Goal: Task Accomplishment & Management: Use online tool/utility

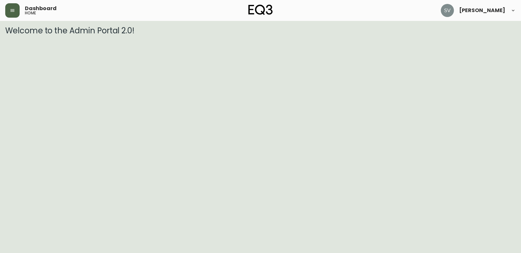
click at [12, 5] on button "button" at bounding box center [12, 10] width 14 height 14
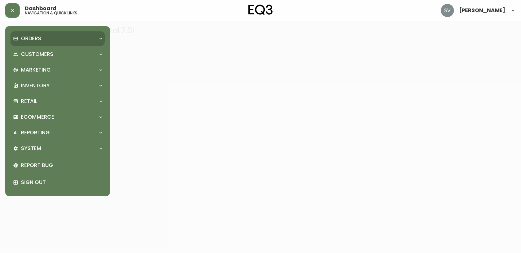
click at [63, 37] on div "Orders" at bounding box center [54, 38] width 83 height 7
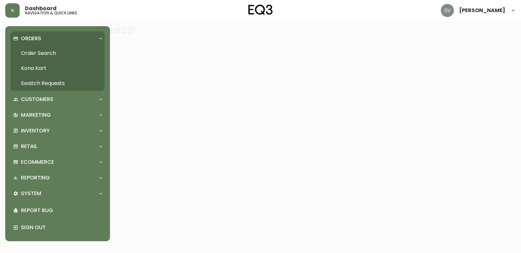
click at [60, 53] on link "Order Search" at bounding box center [57, 53] width 94 height 15
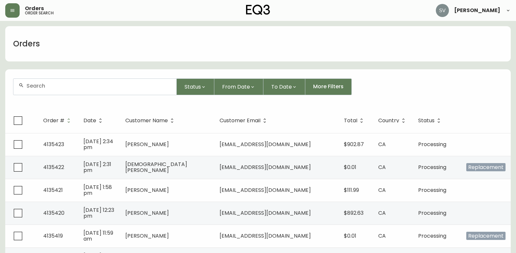
click at [99, 84] on input "text" at bounding box center [99, 86] width 145 height 6
paste input "133288"
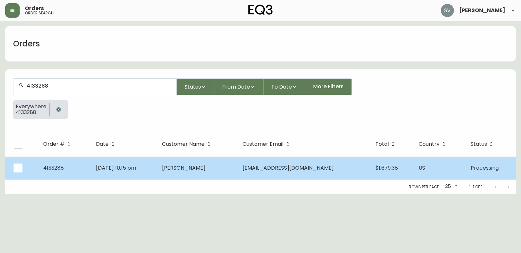
type input "4133288"
click at [157, 165] on td "[DATE] 10:15 pm" at bounding box center [124, 168] width 66 height 23
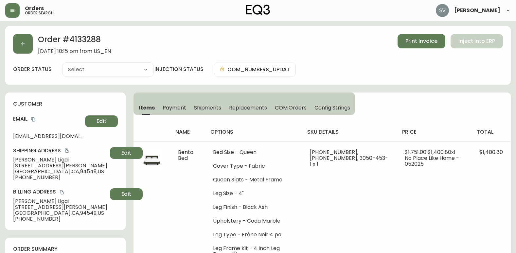
type input "Processing"
select select "PROCESSING"
click at [209, 107] on span "Shipments" at bounding box center [208, 107] width 28 height 7
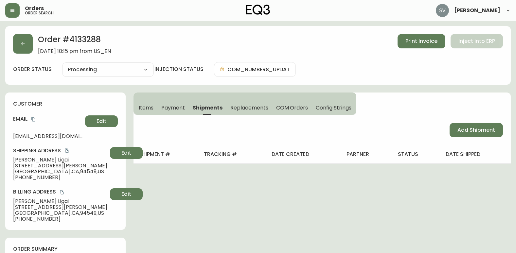
click at [156, 108] on button "Items" at bounding box center [146, 108] width 24 height 14
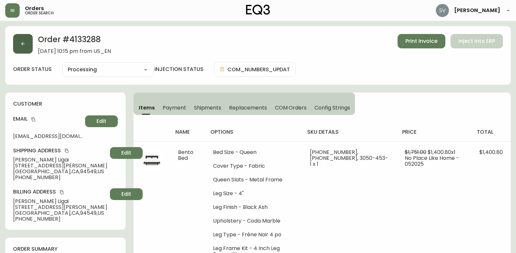
click at [27, 44] on button "button" at bounding box center [23, 44] width 20 height 20
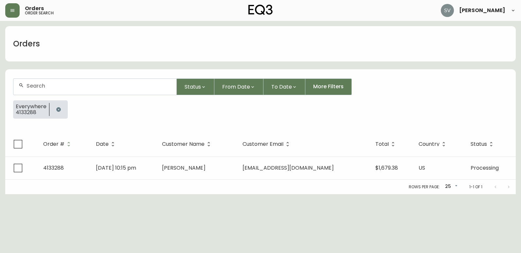
click at [59, 110] on icon "button" at bounding box center [58, 109] width 4 height 4
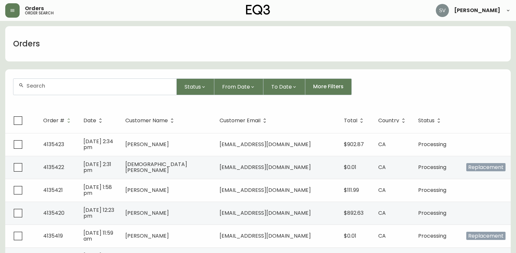
click at [82, 91] on div at bounding box center [94, 87] width 163 height 16
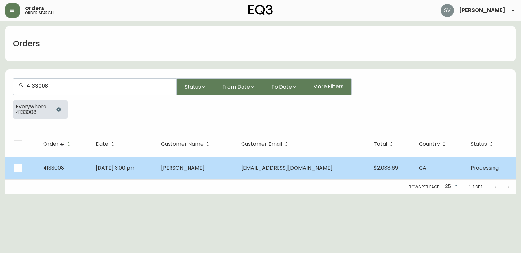
type input "4133008"
click at [154, 169] on td "[DATE] 3:00 pm" at bounding box center [123, 168] width 66 height 23
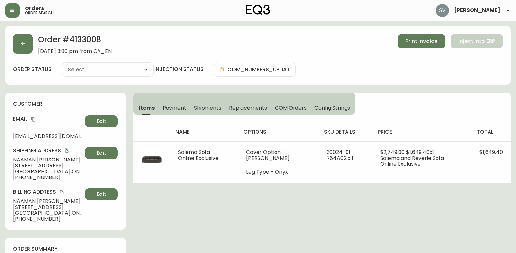
type input "Processing"
select select "PROCESSING"
click at [34, 118] on icon "copy" at bounding box center [33, 120] width 4 height 4
